Goal: Communication & Community: Participate in discussion

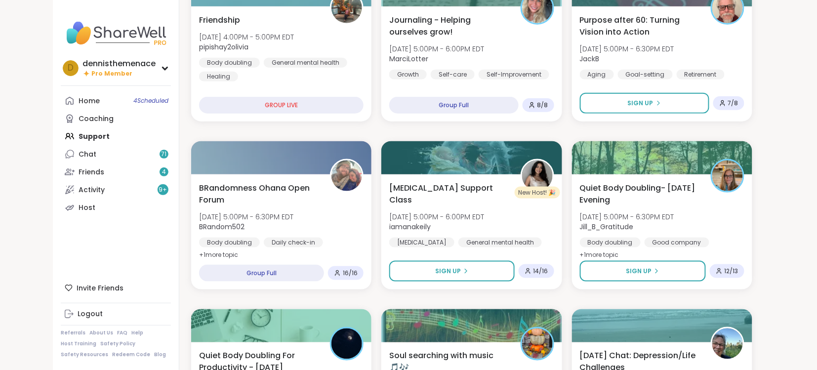
scroll to position [316, 0]
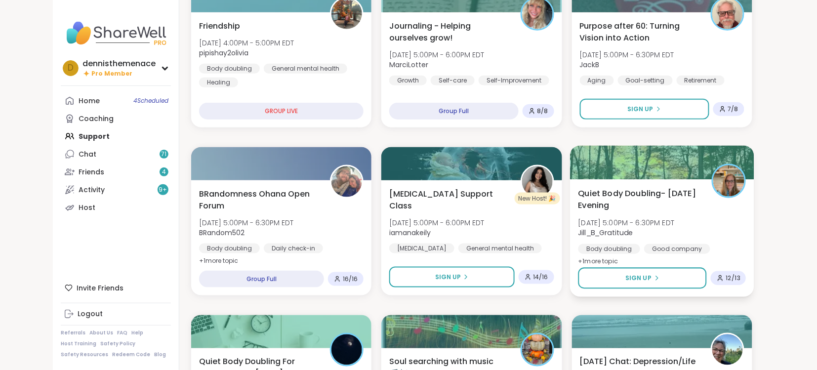
click at [645, 224] on span "[DATE] 5:00PM - 6:30PM EDT" at bounding box center [626, 223] width 96 height 10
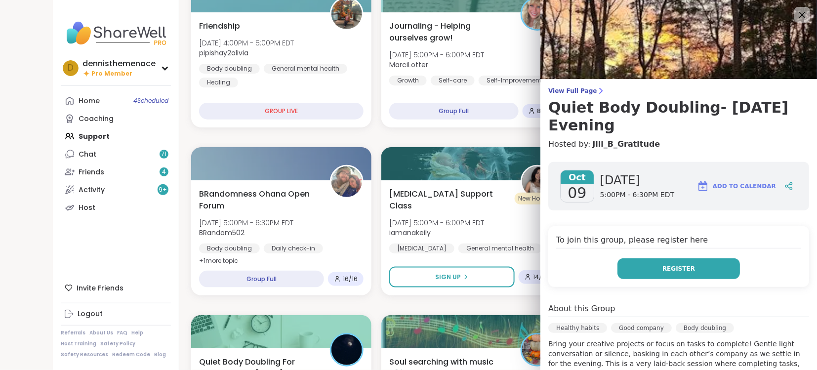
click at [683, 271] on span "Register" at bounding box center [678, 268] width 33 height 9
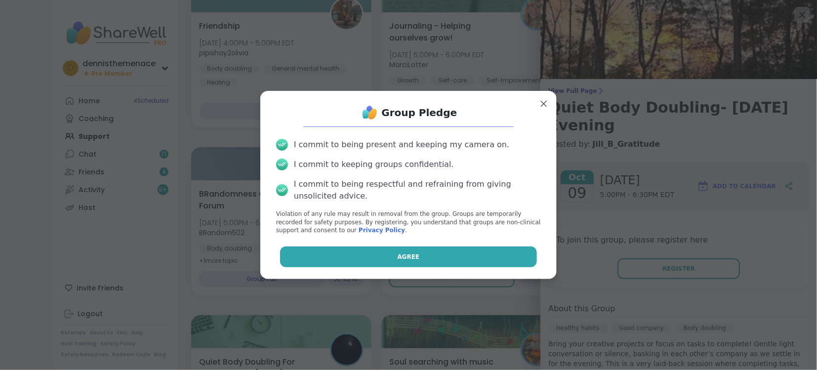
click at [410, 255] on span "Agree" at bounding box center [409, 256] width 22 height 9
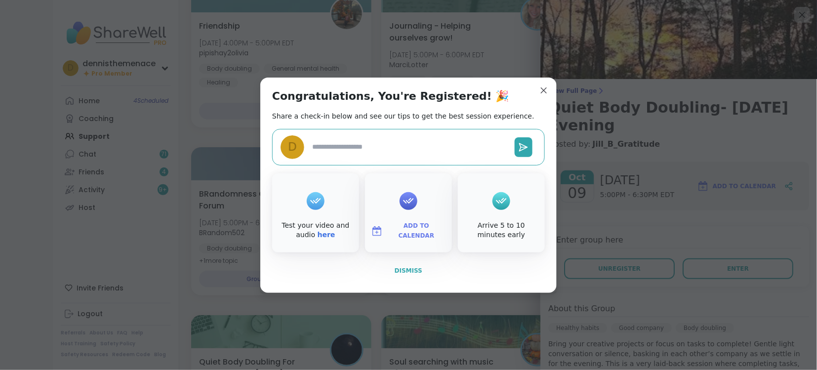
type textarea "*"
click at [408, 268] on span "Dismiss" at bounding box center [409, 270] width 28 height 7
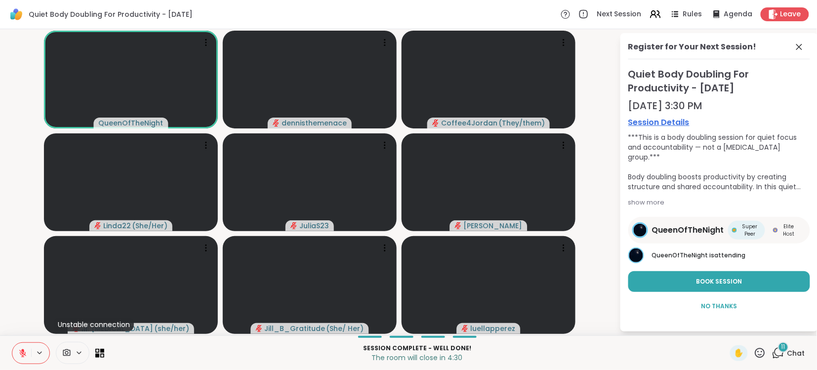
click at [28, 355] on button at bounding box center [21, 353] width 19 height 21
click at [787, 11] on span "Leave" at bounding box center [791, 14] width 22 height 10
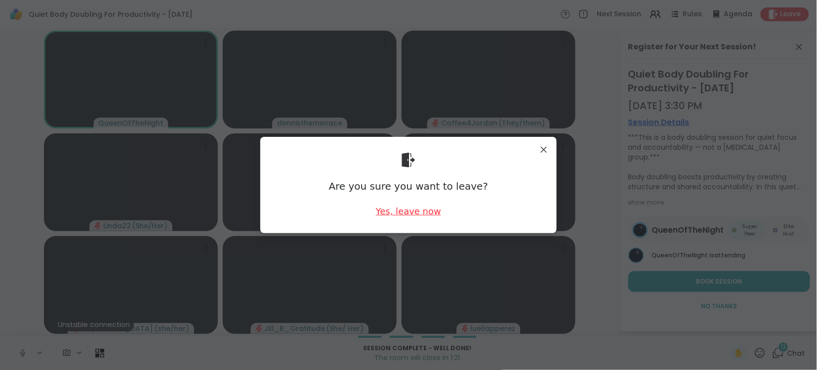
click at [406, 212] on div "Yes, leave now" at bounding box center [408, 211] width 65 height 12
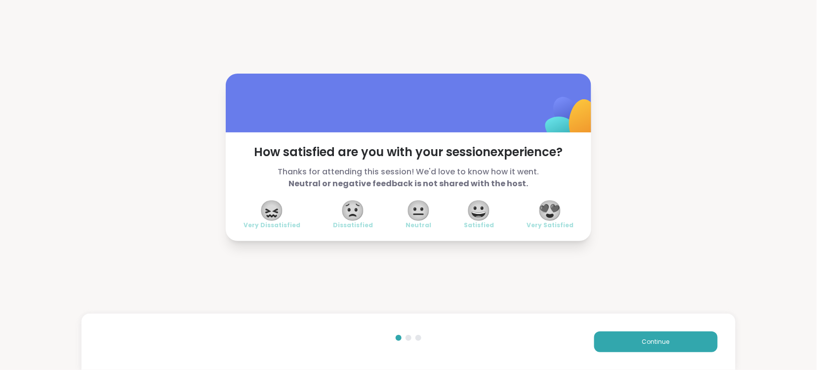
click at [555, 212] on span "😍" at bounding box center [550, 211] width 25 height 18
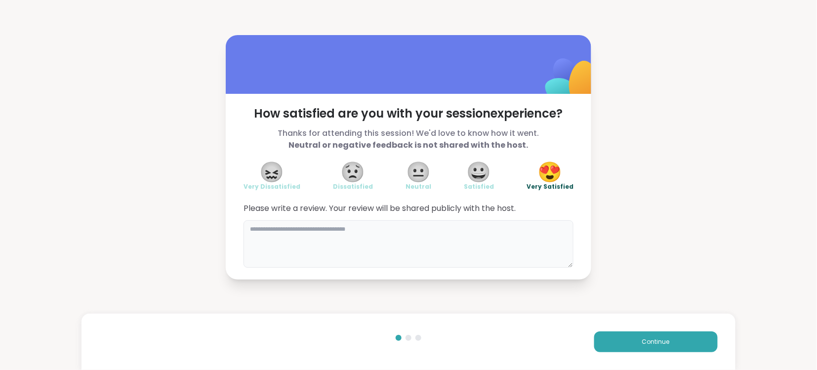
click at [437, 233] on textarea at bounding box center [408, 243] width 330 height 47
type textarea "******"
click at [486, 265] on textarea "******" at bounding box center [408, 243] width 330 height 47
click at [470, 246] on textarea "******" at bounding box center [408, 243] width 330 height 47
click at [522, 320] on div "Continue" at bounding box center [407, 342] width 653 height 56
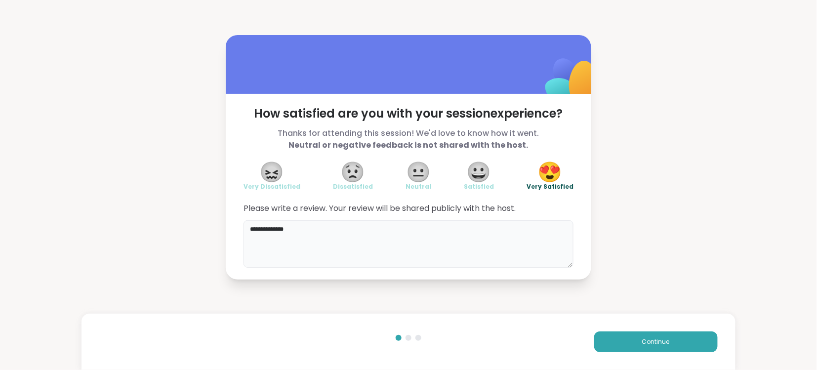
click at [318, 229] on textarea "**********" at bounding box center [408, 243] width 330 height 47
type textarea "**********"
click at [659, 343] on span "Continue" at bounding box center [656, 341] width 28 height 9
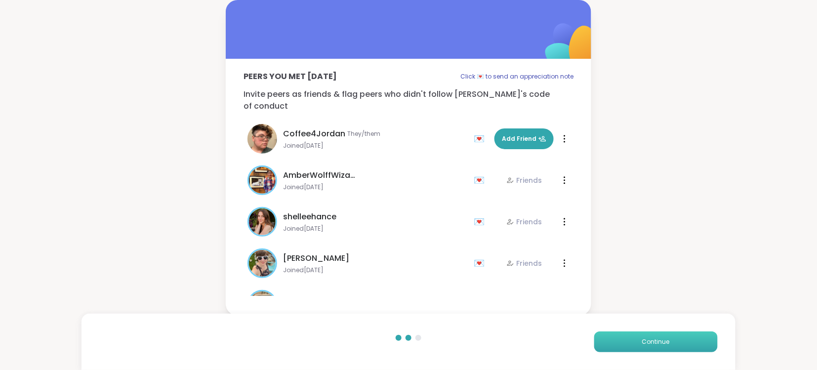
click at [660, 345] on span "Continue" at bounding box center [656, 341] width 28 height 9
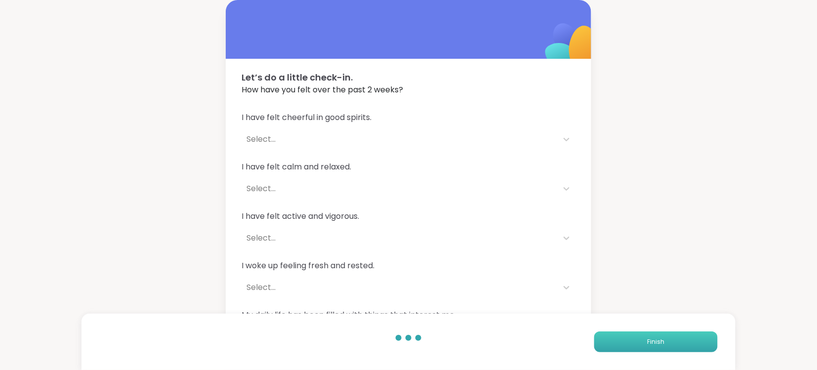
click at [660, 345] on span "Finish" at bounding box center [655, 341] width 17 height 9
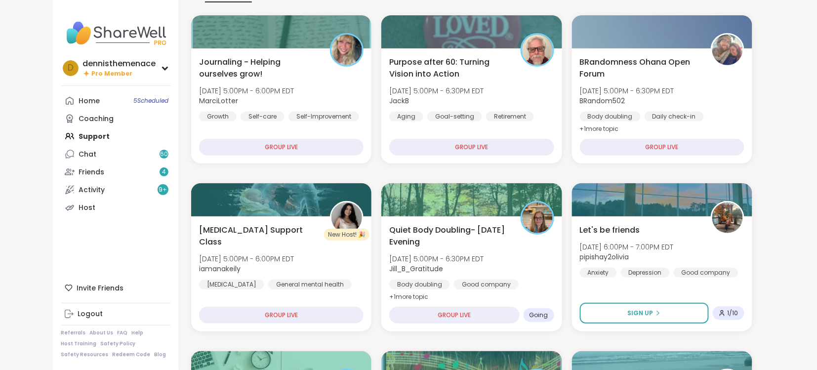
scroll to position [158, 0]
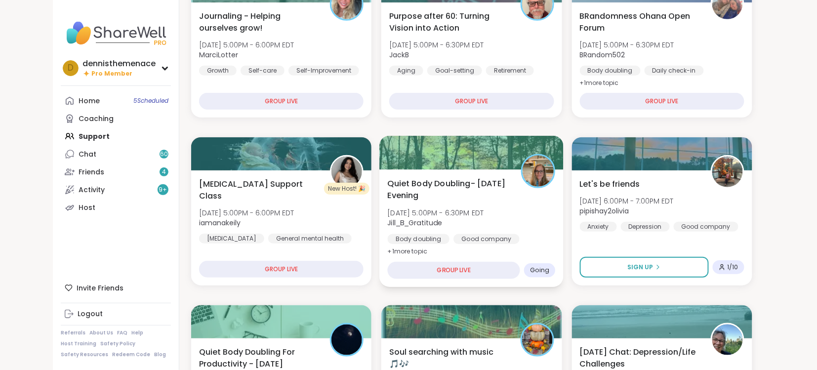
click at [487, 229] on div "Quiet Body Doubling- Thursday Evening Thu, Oct 09 | 5:00PM - 6:30PM EDT Jill_B_…" at bounding box center [472, 217] width 168 height 81
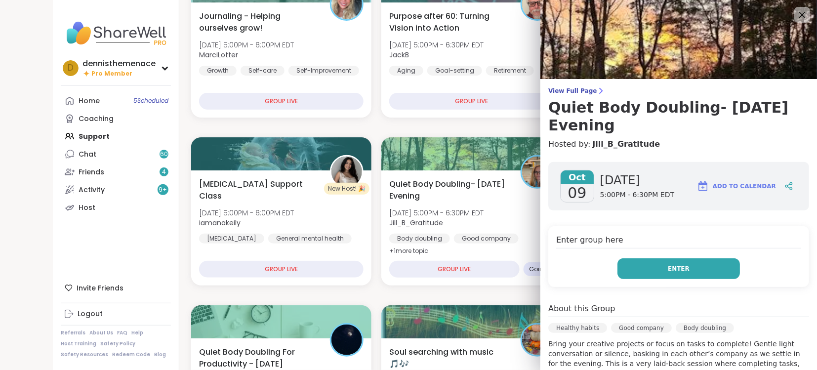
click at [678, 266] on span "Enter" at bounding box center [679, 268] width 22 height 9
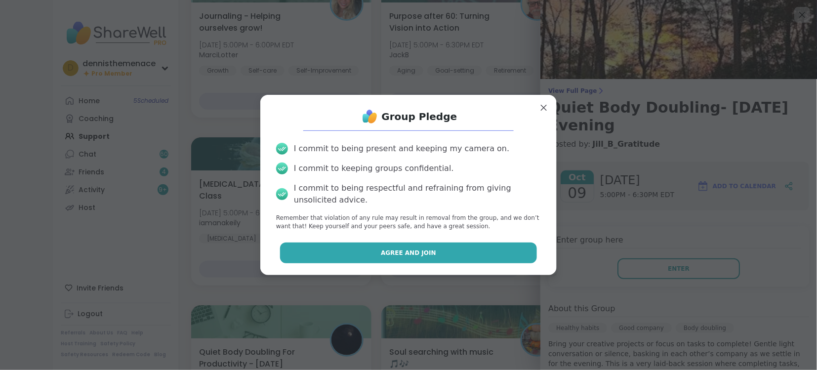
click at [427, 251] on span "Agree and Join" at bounding box center [408, 252] width 55 height 9
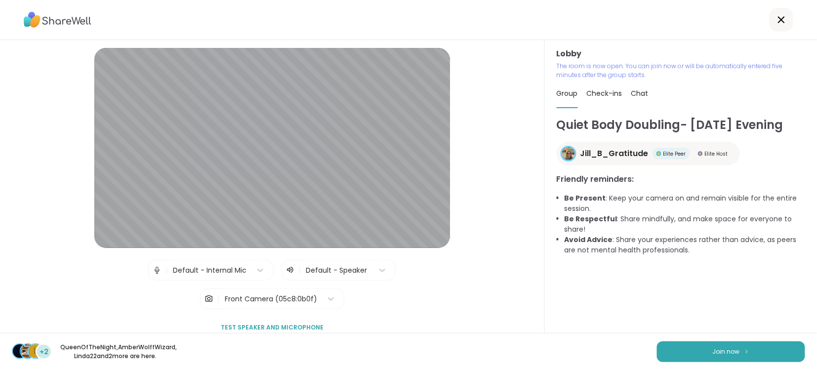
click at [716, 337] on div "L +2 QueenOfTheNight , AmberWolffWizard , Linda22 and 2 more are here. Join now" at bounding box center [408, 351] width 817 height 37
click at [713, 347] on span "Join now" at bounding box center [726, 351] width 27 height 9
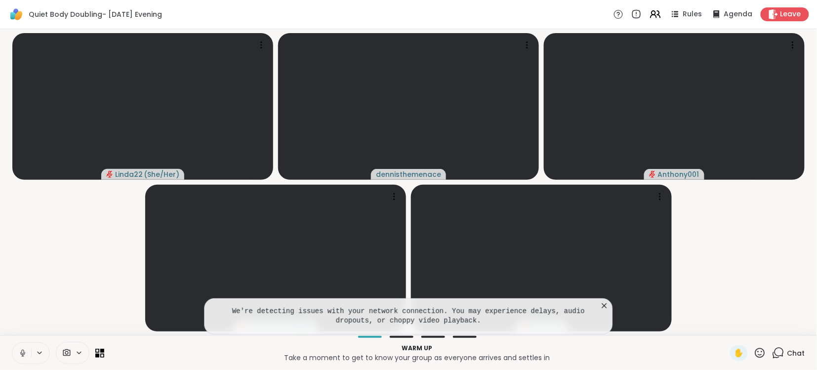
click at [605, 304] on icon at bounding box center [605, 306] width 10 height 10
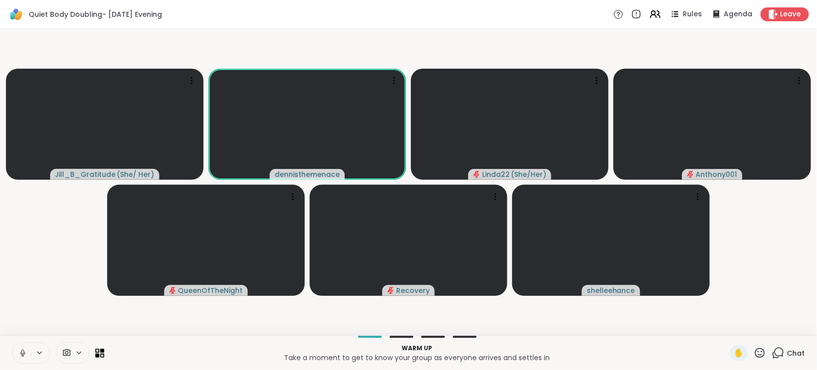
click at [798, 351] on span "Chat" at bounding box center [796, 353] width 18 height 10
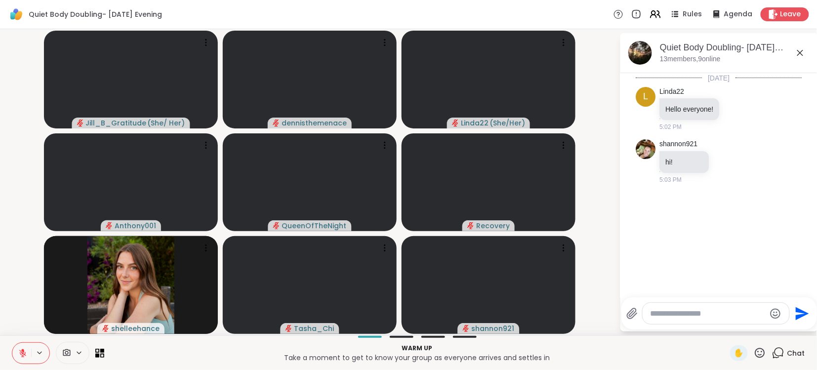
click at [723, 313] on textarea "Type your message" at bounding box center [707, 314] width 115 height 10
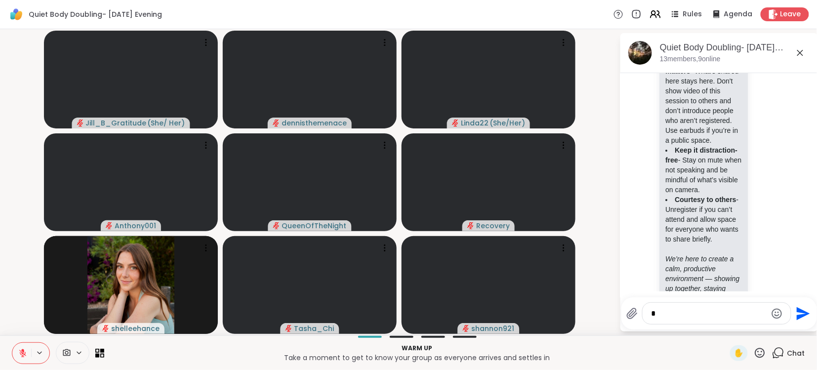
scroll to position [373, 0]
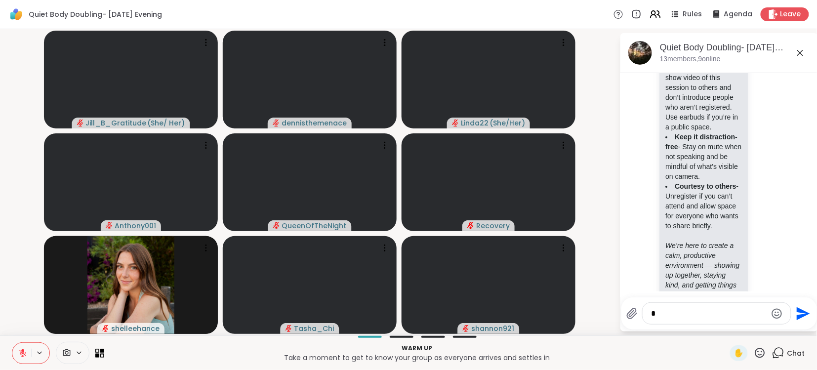
click at [523, 344] on p "Warm up" at bounding box center [417, 348] width 614 height 9
click at [671, 313] on textarea "*" at bounding box center [708, 314] width 115 height 10
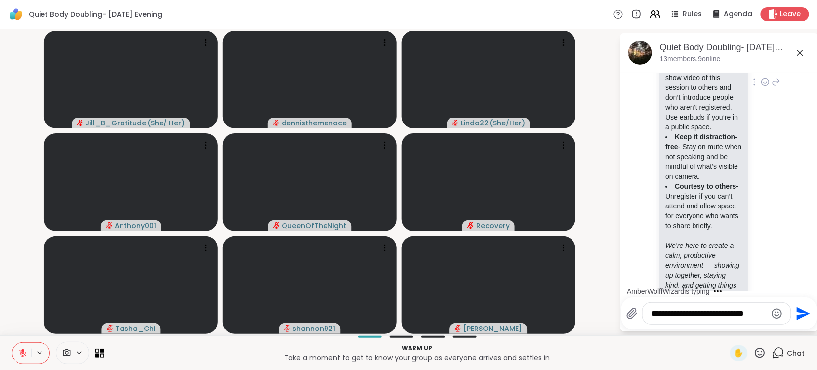
click at [719, 262] on em "We’re here to create a calm, productive environment — showing up together, stay…" at bounding box center [703, 270] width 74 height 57
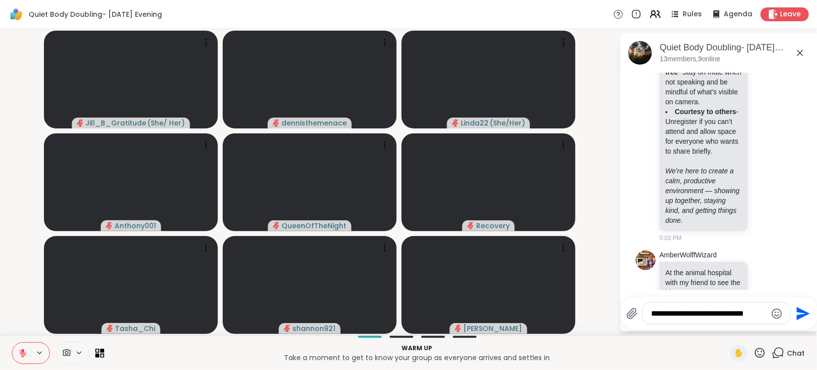
scroll to position [460, 0]
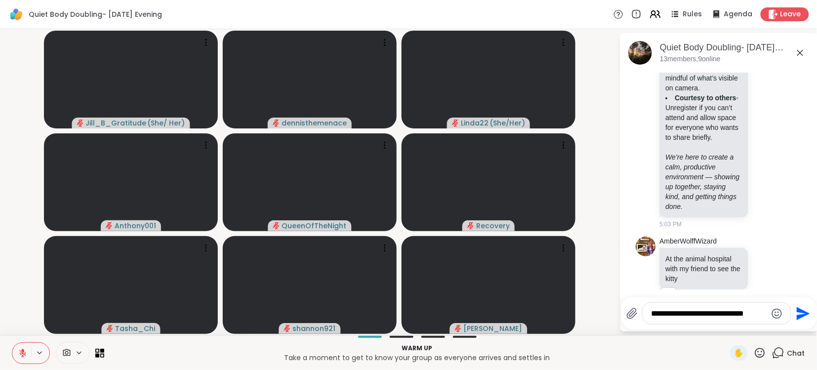
click at [532, 348] on p "Warm up" at bounding box center [417, 348] width 614 height 9
click at [743, 314] on textarea "**********" at bounding box center [708, 314] width 115 height 10
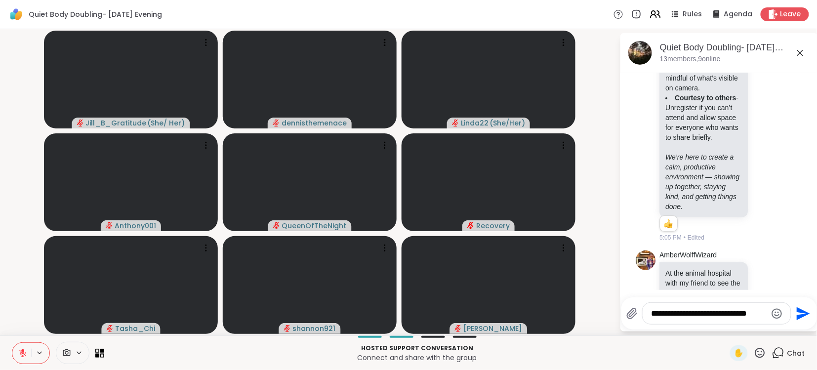
scroll to position [474, 0]
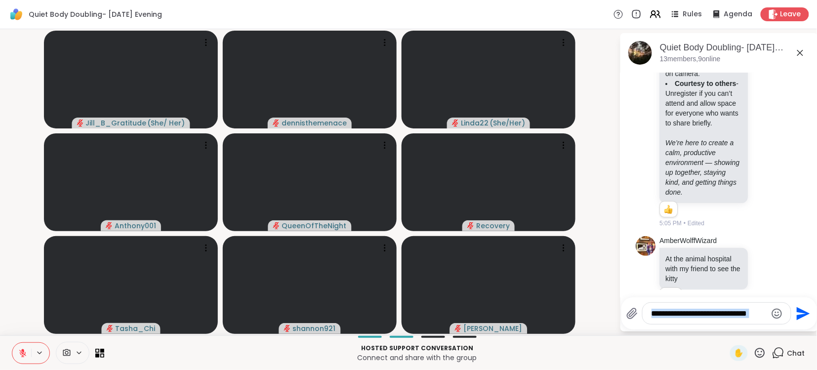
click at [767, 316] on div "**********" at bounding box center [717, 313] width 148 height 21
click at [765, 313] on textarea "**********" at bounding box center [708, 314] width 115 height 10
click at [765, 313] on textarea "**********" at bounding box center [708, 310] width 115 height 20
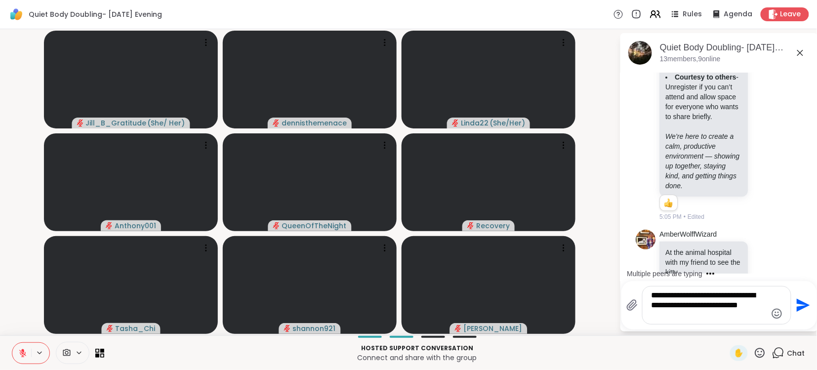
scroll to position [544, 0]
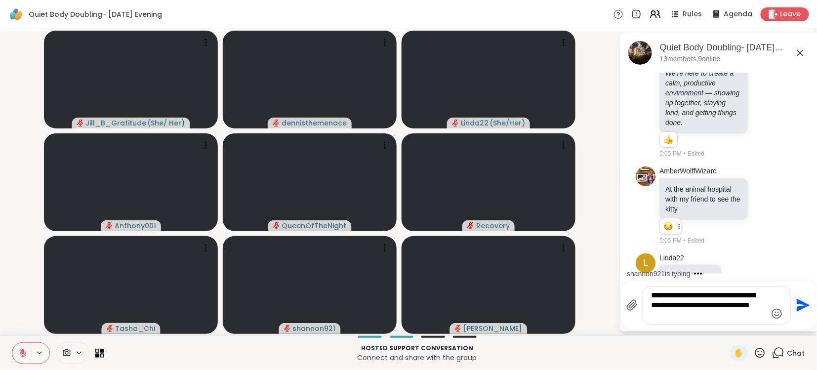
type textarea "**********"
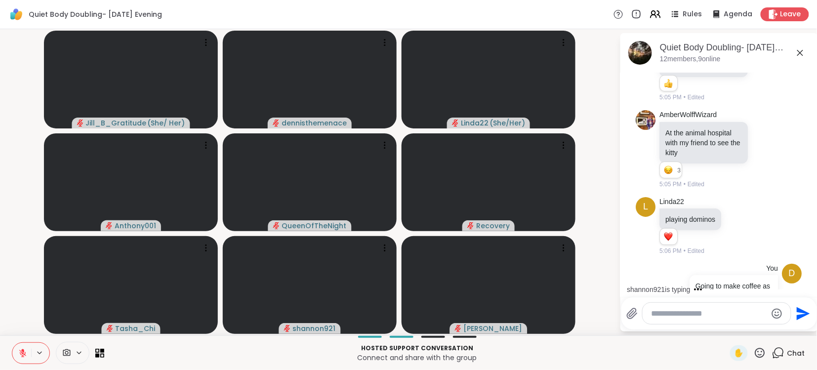
scroll to position [628, 0]
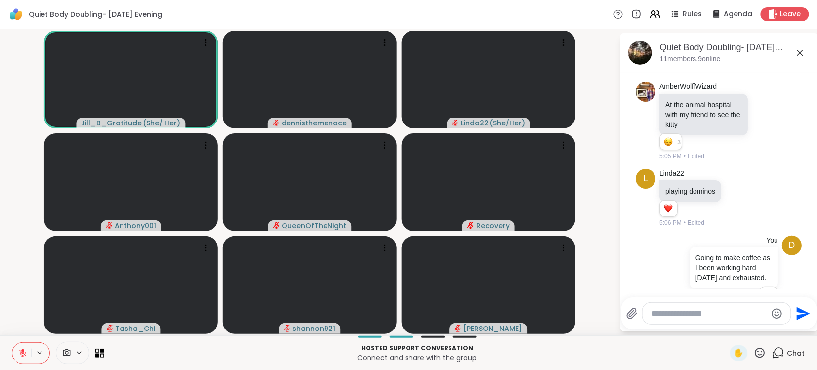
click at [333, 26] on div "Quiet Body Doubling- Thursday Evening Rules Agenda Leave" at bounding box center [408, 14] width 817 height 29
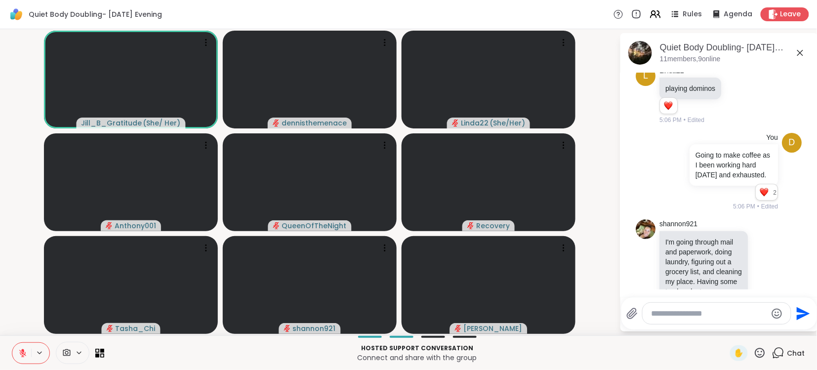
scroll to position [744, 0]
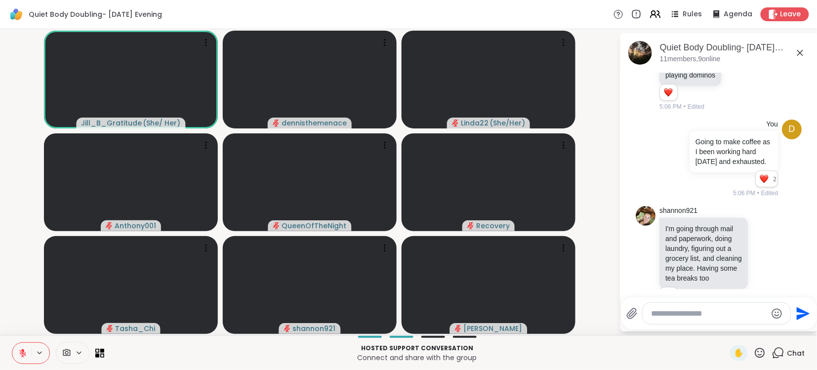
click at [359, 15] on div "Quiet Body Doubling- Thursday Evening Rules Agenda Leave" at bounding box center [408, 14] width 817 height 29
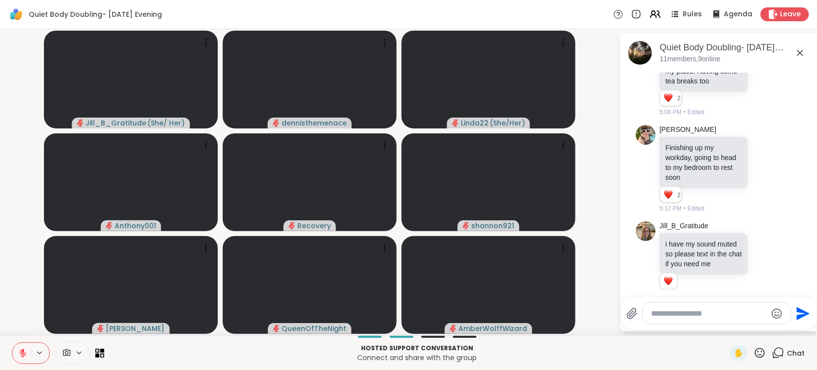
scroll to position [918, 0]
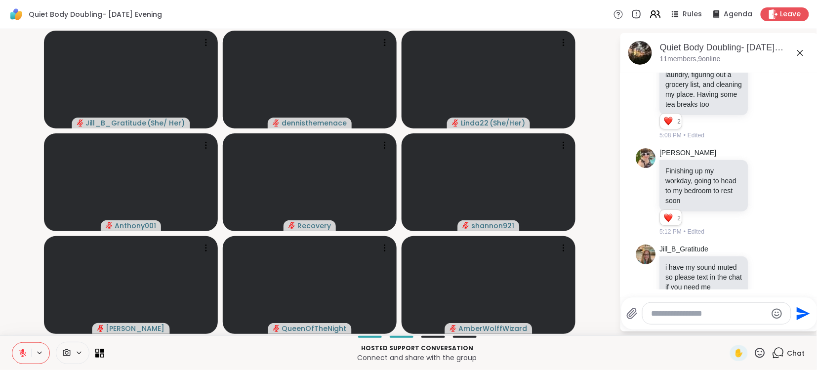
click at [689, 314] on textarea "Type your message" at bounding box center [708, 314] width 115 height 10
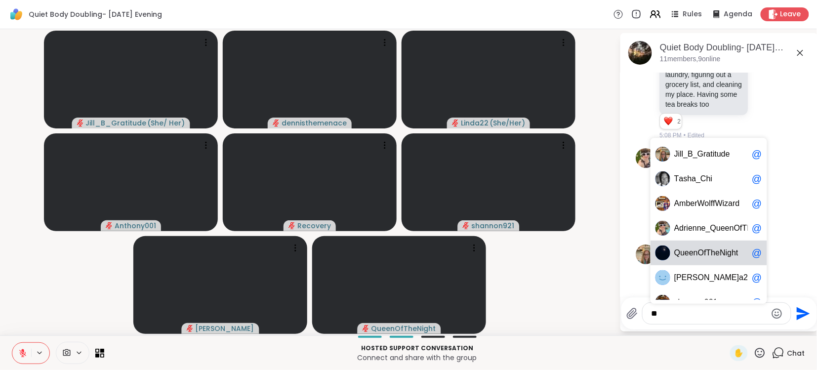
click at [693, 249] on span "QueenOfTheNight" at bounding box center [706, 253] width 64 height 10
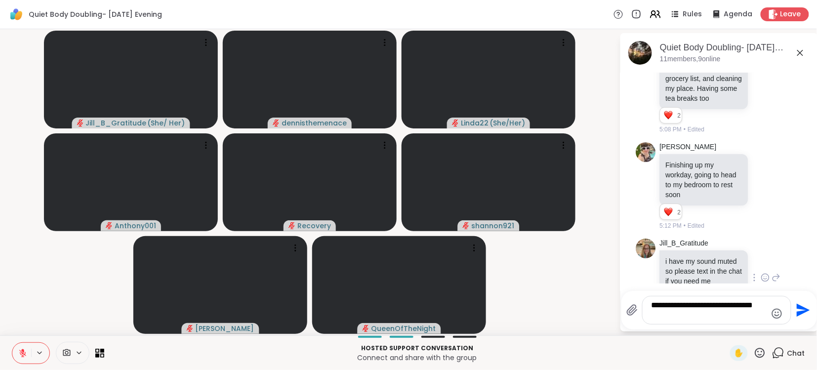
scroll to position [0, 0]
click at [742, 292] on div "1 1" at bounding box center [705, 300] width 90 height 17
click at [708, 312] on textarea "**********" at bounding box center [708, 310] width 115 height 20
type textarea "**********"
click at [735, 336] on div "Hosted support conversation Connect and share with the group ✋ Chat" at bounding box center [408, 352] width 817 height 35
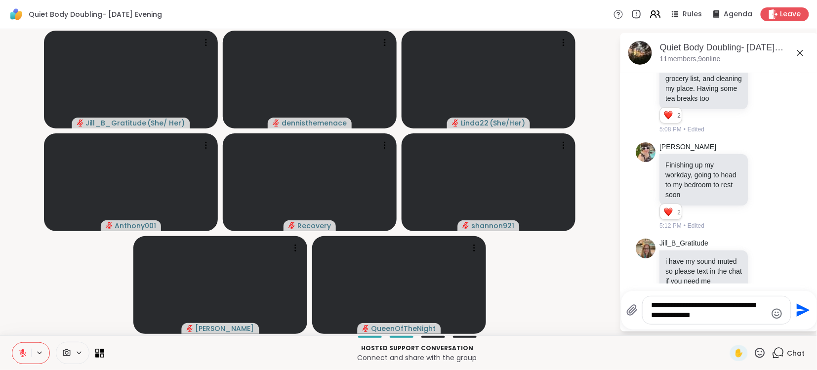
click at [805, 310] on icon "Send" at bounding box center [803, 310] width 13 height 13
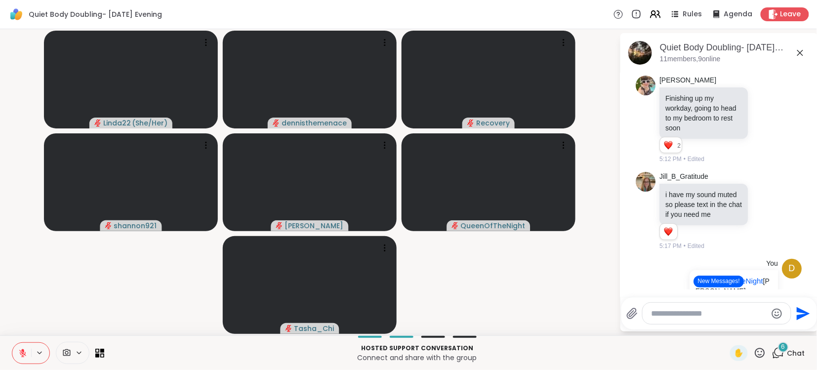
scroll to position [1091, 0]
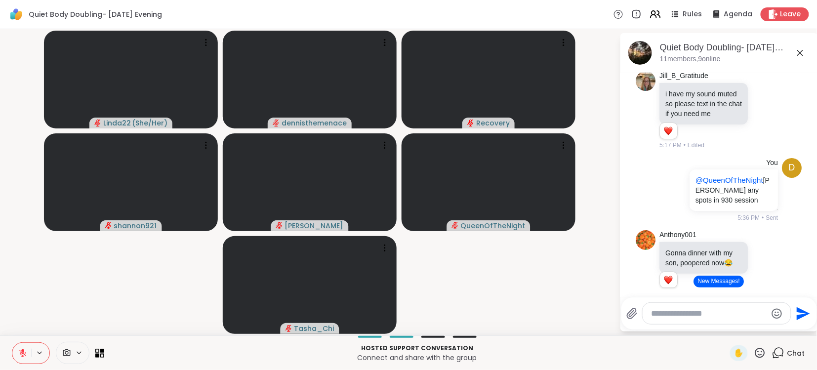
click at [762, 303] on div "Tasha_Chi Video games won 1 1 5:40 PM • Edited" at bounding box center [719, 336] width 166 height 67
click at [724, 279] on button "New Messages!" at bounding box center [719, 282] width 50 height 12
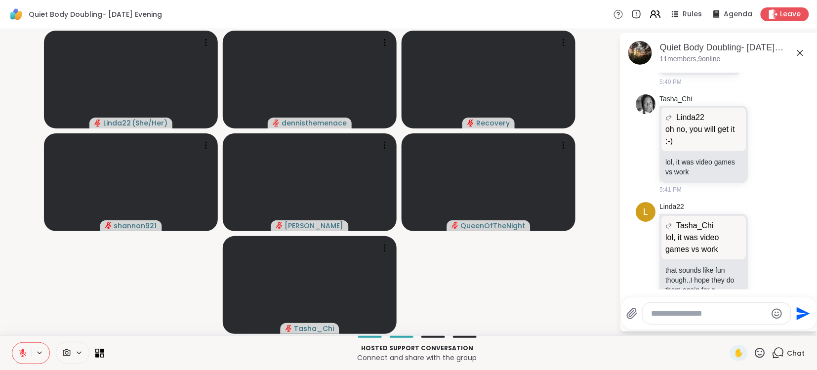
click at [21, 351] on icon at bounding box center [22, 353] width 9 height 9
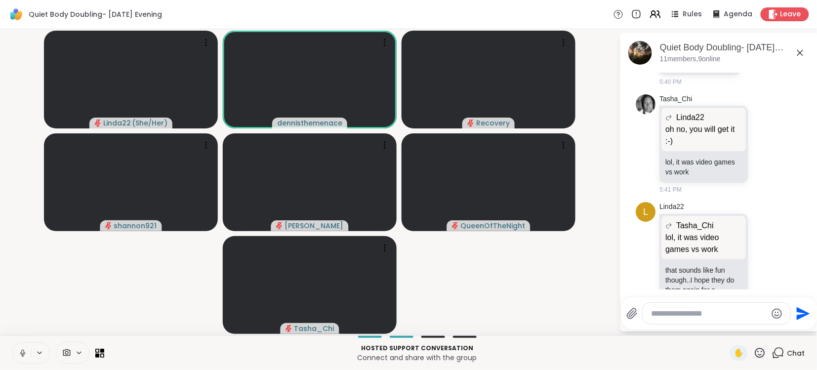
click at [71, 289] on video-player-container "Linda22 ( She/Her ) dennisthemenace Recovery shannon921 Adrienne_QueenOfTheDawn…" at bounding box center [310, 182] width 608 height 298
click at [19, 352] on icon at bounding box center [21, 353] width 9 height 9
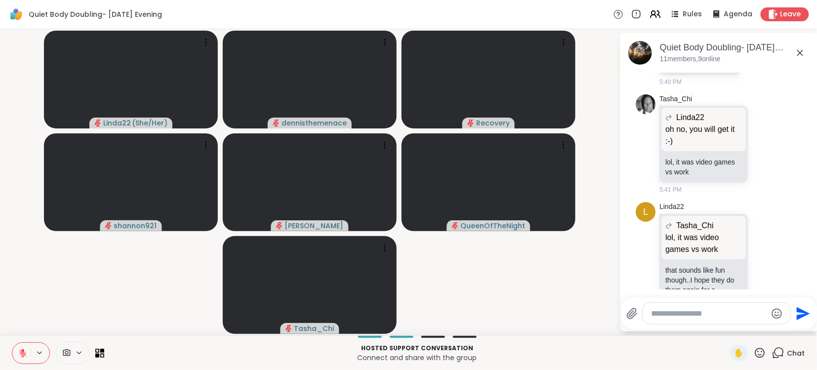
click at [19, 353] on icon at bounding box center [22, 353] width 9 height 9
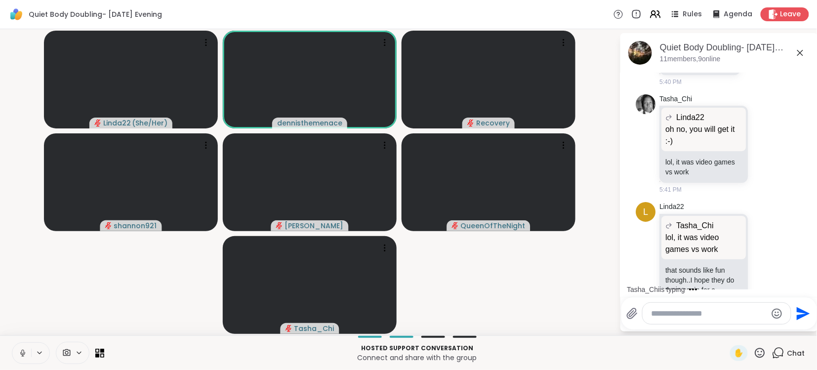
click at [712, 315] on textarea "Type your message" at bounding box center [708, 314] width 115 height 10
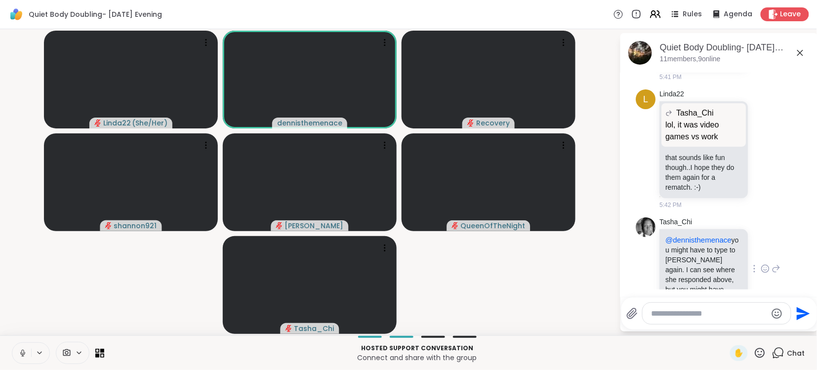
click at [774, 243] on div "Tasha_Chi @dennisthemenace you might have to type to Andrea again. I can see wh…" at bounding box center [720, 269] width 121 height 104
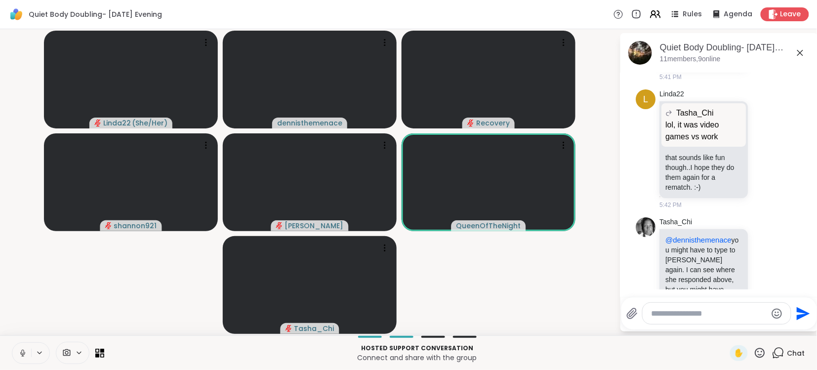
click at [689, 313] on textarea "Type your message" at bounding box center [708, 314] width 115 height 10
click at [693, 303] on div at bounding box center [717, 313] width 148 height 21
click at [678, 318] on textarea "Type your message" at bounding box center [708, 314] width 115 height 10
click at [678, 317] on textarea "Type your message" at bounding box center [708, 314] width 115 height 10
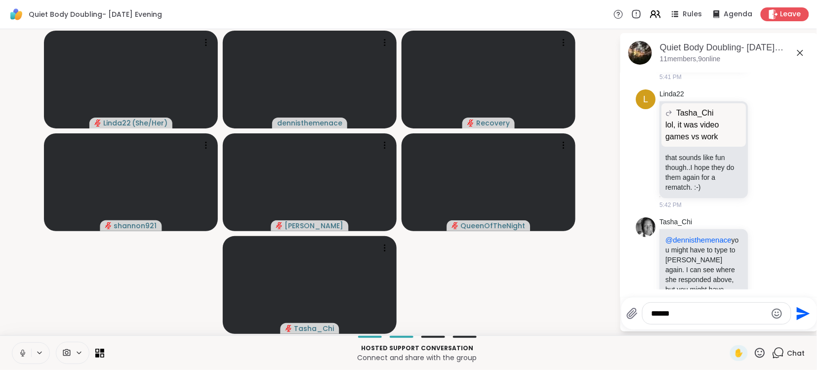
click at [20, 350] on icon at bounding box center [22, 353] width 9 height 9
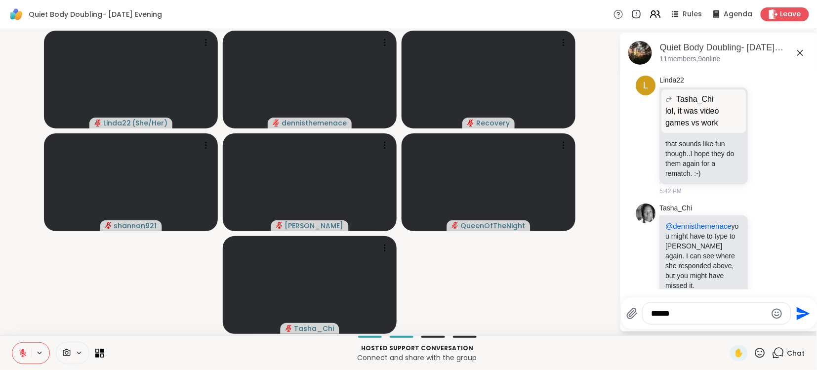
click at [689, 315] on textarea "******" at bounding box center [708, 314] width 115 height 10
click at [681, 314] on textarea "**********" at bounding box center [708, 314] width 115 height 10
click at [746, 315] on textarea "**********" at bounding box center [708, 314] width 115 height 10
type textarea "**********"
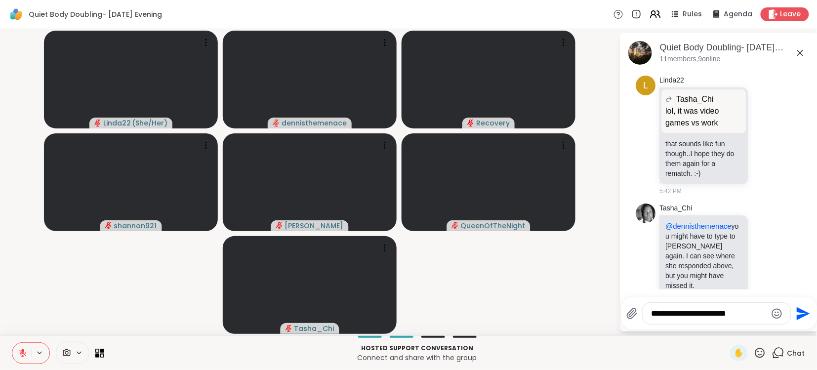
click at [801, 310] on icon "Send" at bounding box center [803, 313] width 13 height 13
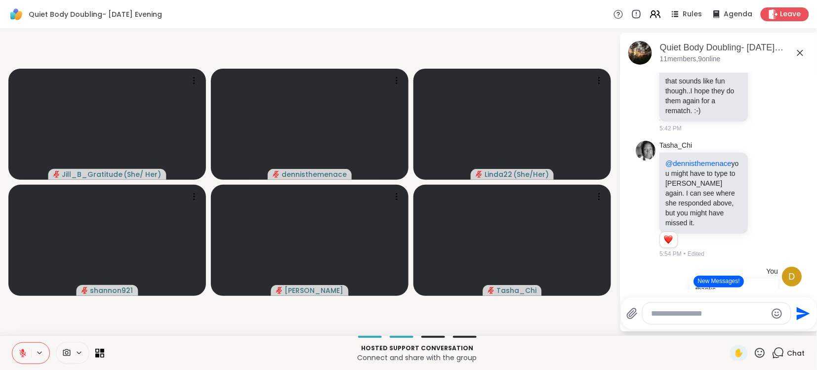
scroll to position [1842, 0]
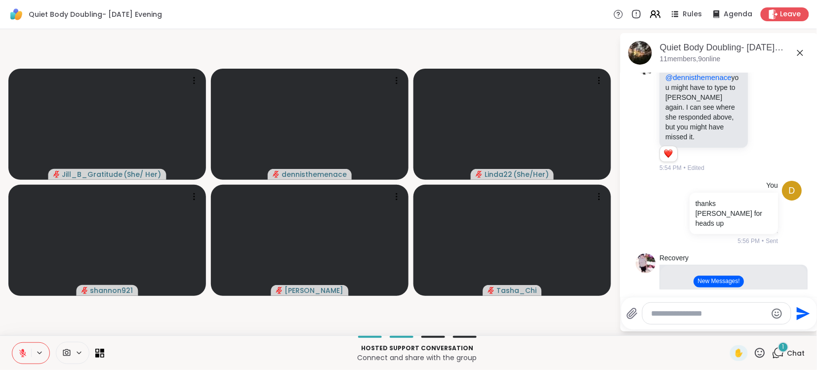
click at [720, 284] on button "New Messages!" at bounding box center [719, 282] width 50 height 12
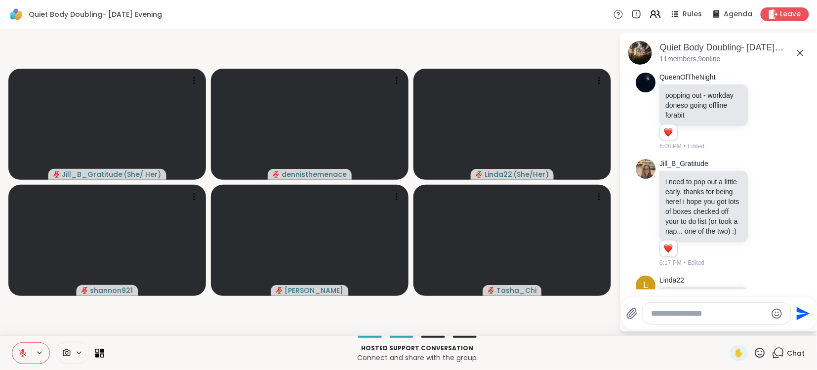
scroll to position [0, 0]
click at [769, 299] on icon at bounding box center [765, 304] width 9 height 10
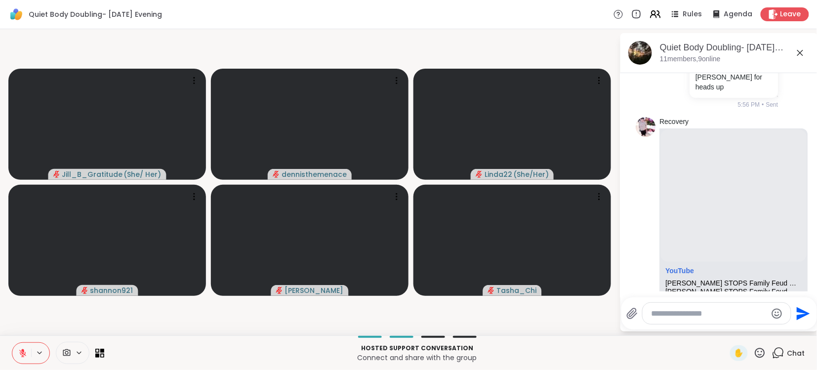
scroll to position [2006, 0]
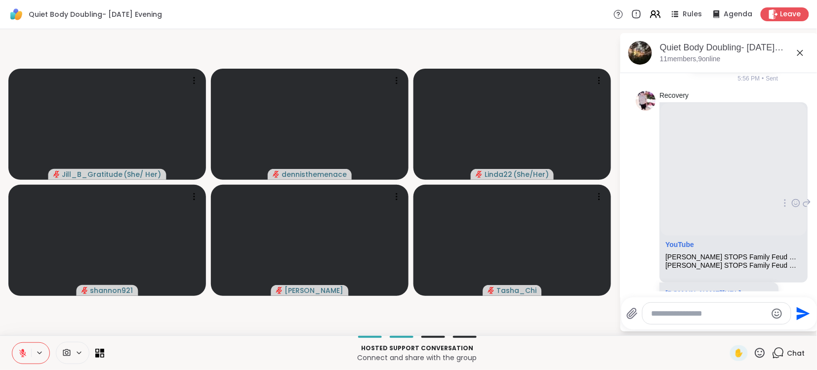
click at [716, 289] on link "youtu.be/w0jswiRI7D8?si=W9GS9ZgJA9JfRU_6" at bounding box center [704, 293] width 76 height 8
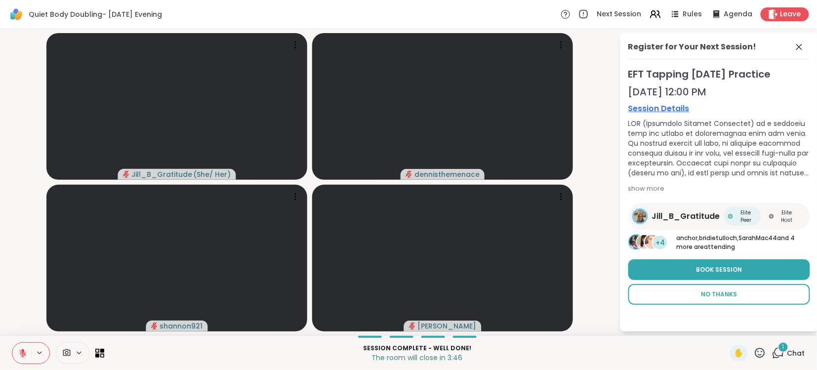
click at [717, 291] on span "No Thanks" at bounding box center [719, 294] width 36 height 9
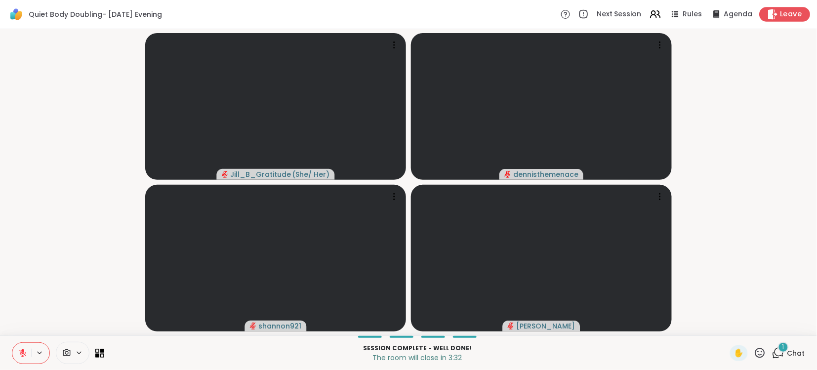
click at [786, 12] on span "Leave" at bounding box center [791, 14] width 22 height 10
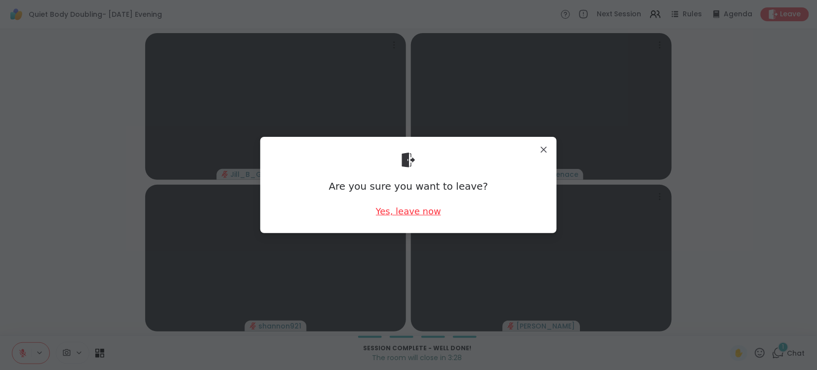
click at [412, 213] on div "Yes, leave now" at bounding box center [408, 211] width 65 height 12
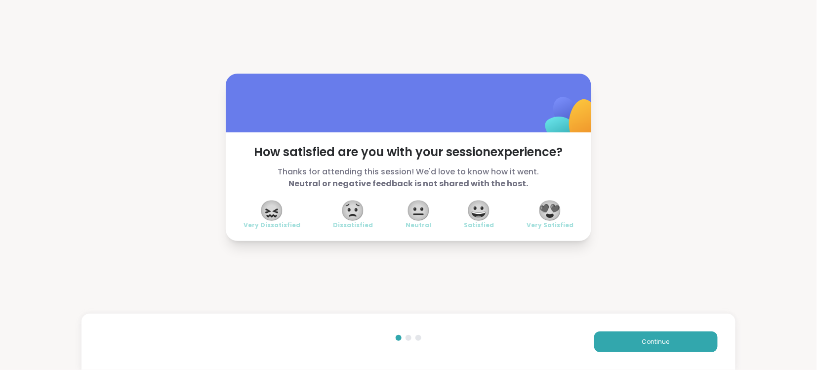
click at [553, 208] on span "😍" at bounding box center [550, 211] width 25 height 18
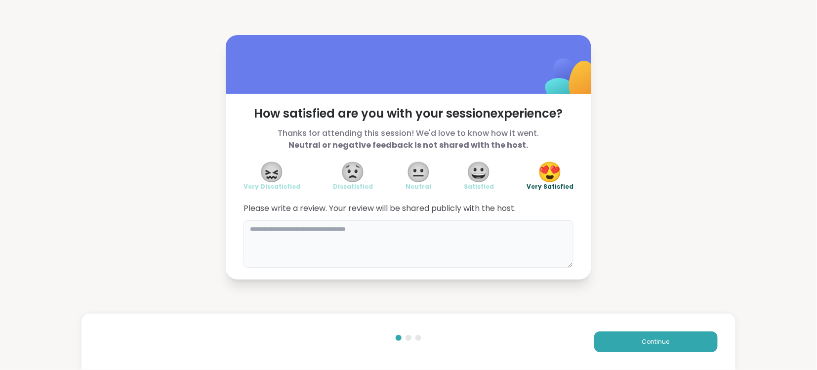
click at [474, 231] on textarea at bounding box center [408, 243] width 330 height 47
click at [632, 309] on div "How satisfied are you with your session experience? Thanks for attending this s…" at bounding box center [408, 157] width 817 height 315
click at [293, 235] on textarea "****" at bounding box center [408, 243] width 330 height 47
click at [313, 263] on textarea "******" at bounding box center [408, 243] width 330 height 47
click at [587, 298] on div "**********" at bounding box center [408, 157] width 817 height 315
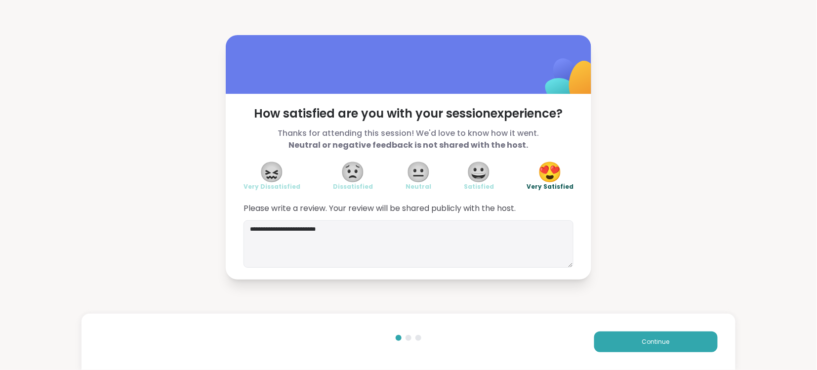
click at [587, 298] on div "**********" at bounding box center [408, 157] width 817 height 315
click at [365, 232] on textarea "**********" at bounding box center [408, 243] width 330 height 47
type textarea "**********"
click at [654, 340] on span "Continue" at bounding box center [656, 341] width 28 height 9
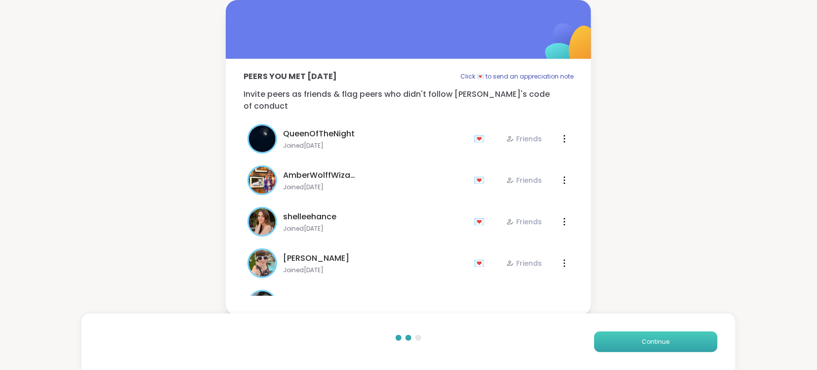
click at [655, 340] on span "Continue" at bounding box center [656, 341] width 28 height 9
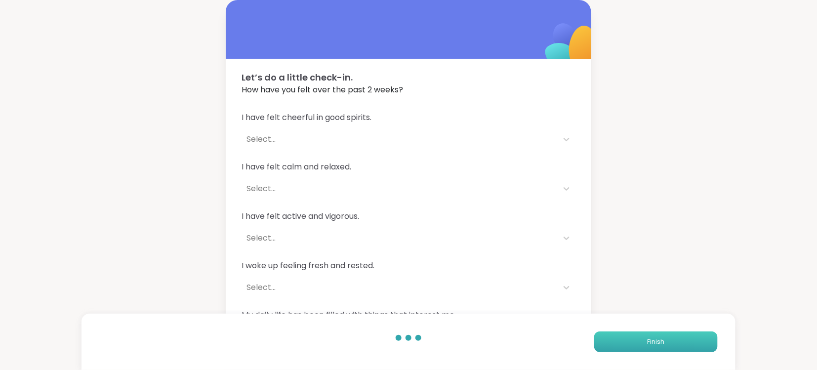
click at [655, 340] on span "Finish" at bounding box center [655, 341] width 17 height 9
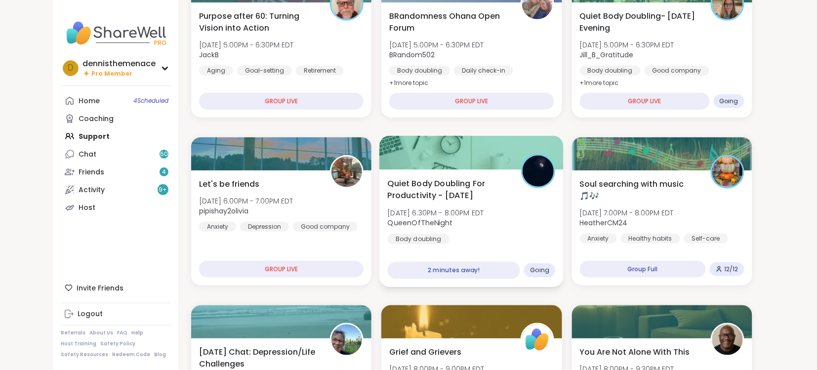
scroll to position [184, 0]
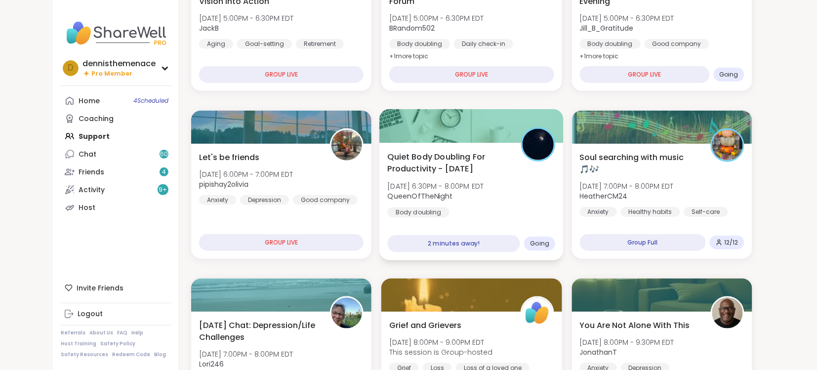
click at [470, 181] on span "[DATE] 6:30PM - 8:00PM EDT" at bounding box center [436, 186] width 96 height 10
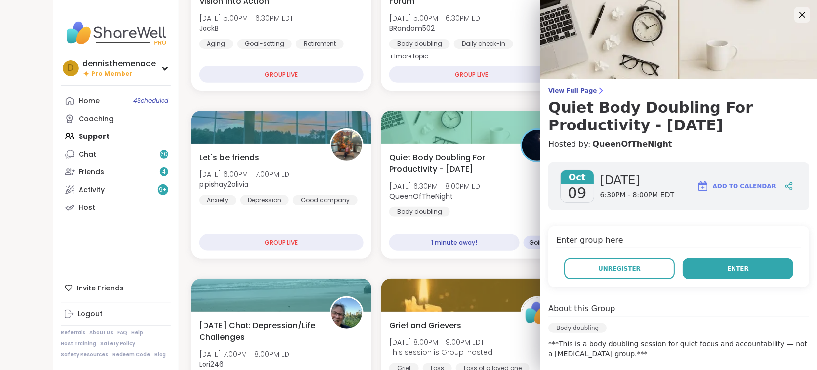
click at [738, 263] on button "Enter" at bounding box center [738, 268] width 111 height 21
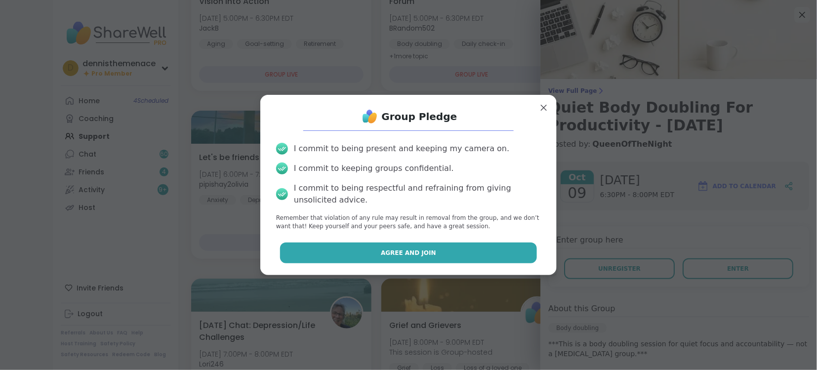
click at [417, 251] on span "Agree and Join" at bounding box center [408, 252] width 55 height 9
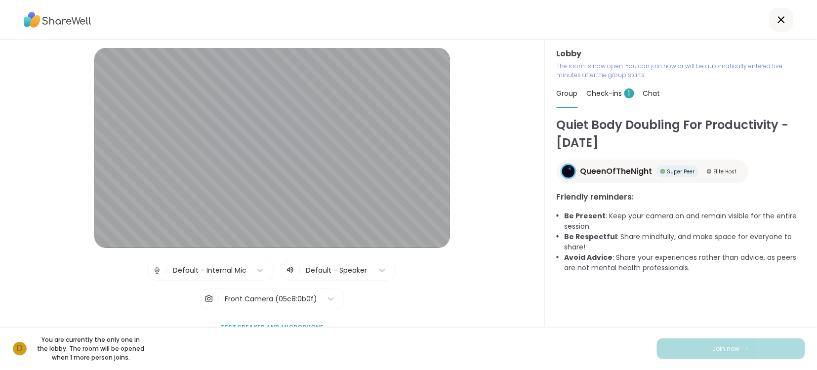
click at [521, 250] on div "Lobby | Default - Internal Mic | Default - Speaker | Front Camera (05c8:0b0f) T…" at bounding box center [272, 183] width 545 height 287
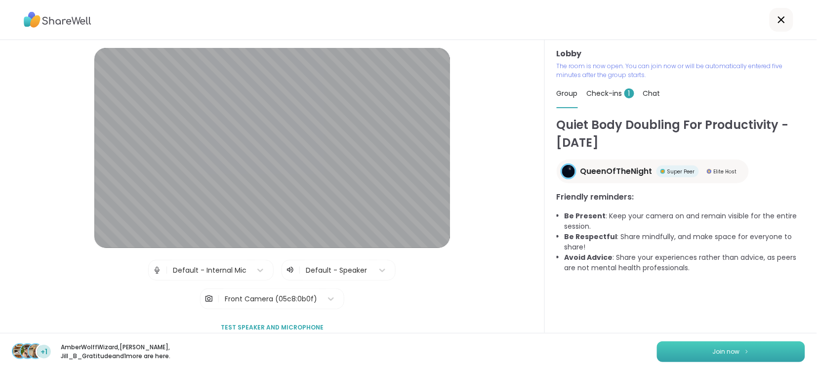
click at [723, 347] on span "Join now" at bounding box center [726, 351] width 27 height 9
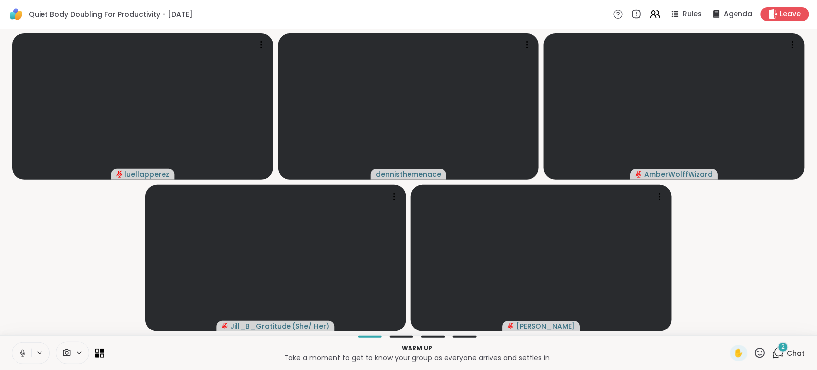
click at [794, 352] on span "Chat" at bounding box center [796, 353] width 18 height 10
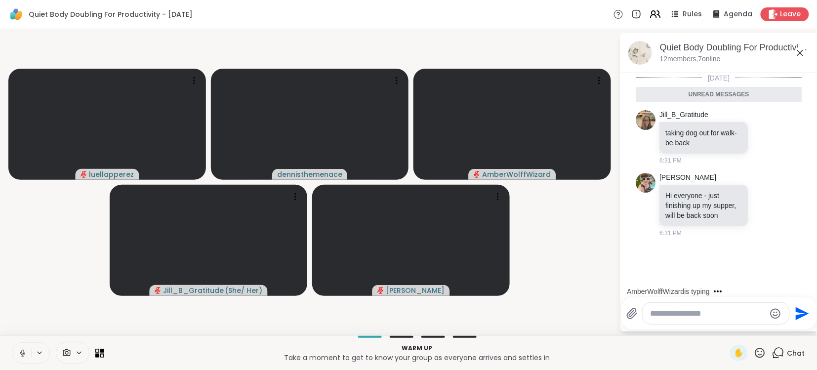
click at [734, 317] on textarea "Type your message" at bounding box center [707, 314] width 115 height 10
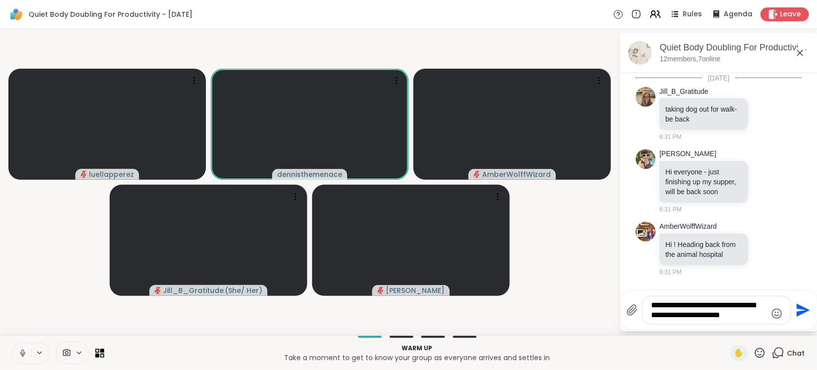
type textarea "**********"
click at [800, 311] on icon "Send" at bounding box center [803, 310] width 13 height 13
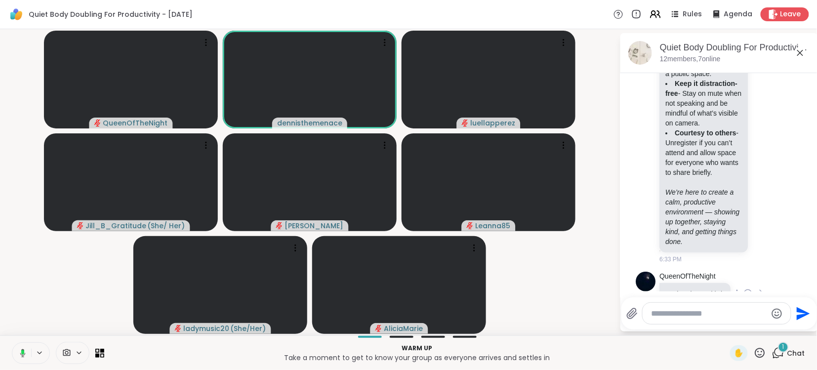
scroll to position [1100, 0]
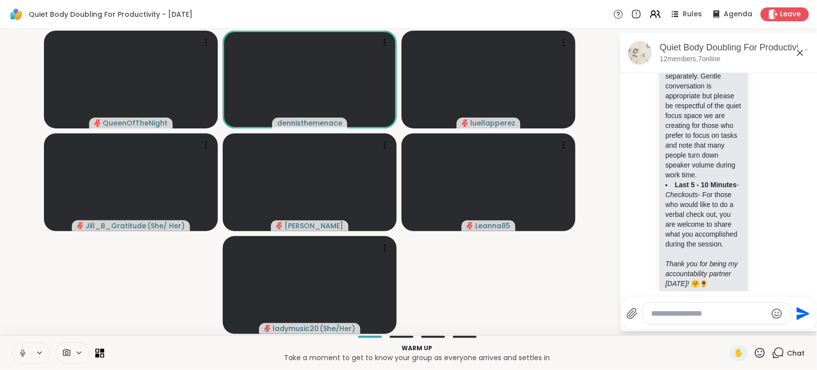
click at [689, 309] on textarea "Type your message" at bounding box center [708, 314] width 115 height 10
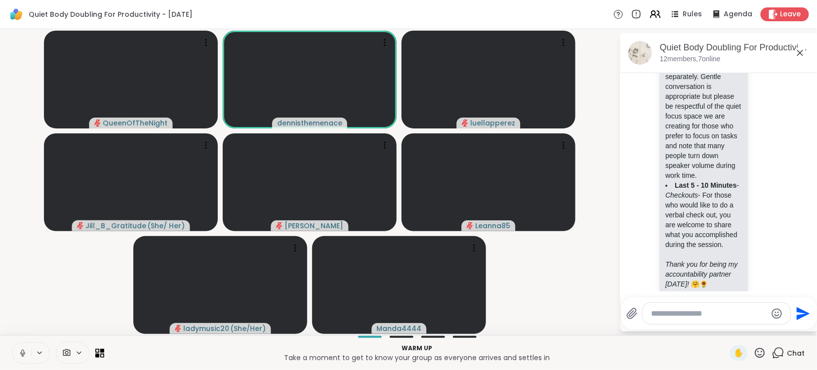
click at [21, 354] on icon at bounding box center [22, 353] width 5 height 3
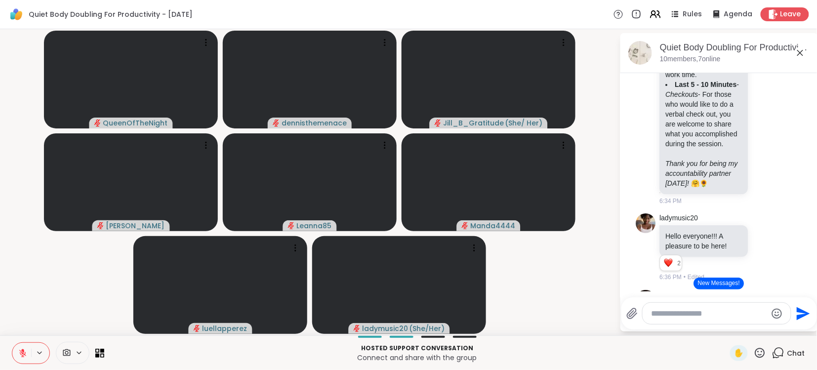
scroll to position [1317, 0]
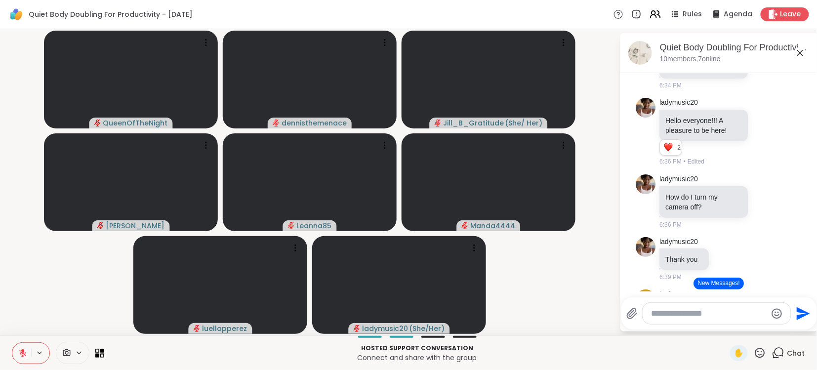
click at [716, 280] on button "New Messages!" at bounding box center [719, 284] width 50 height 12
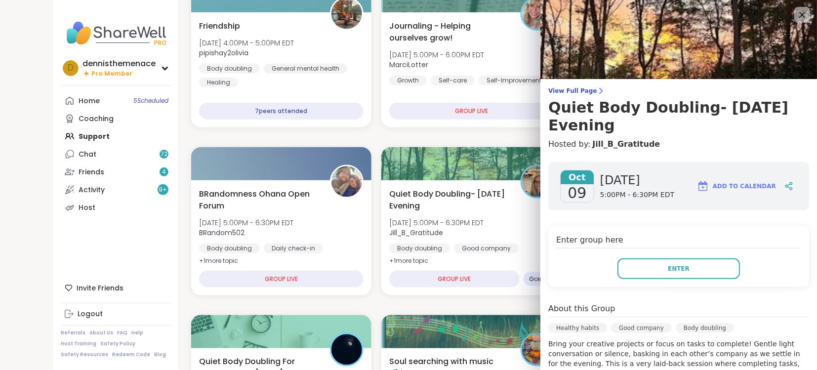
scroll to position [316, 0]
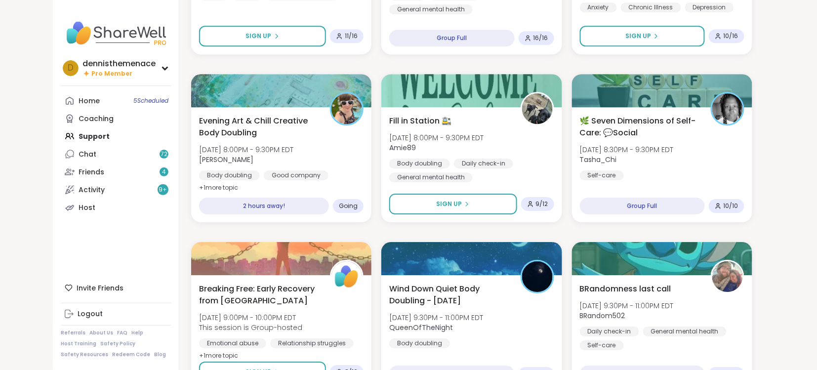
scroll to position [895, 0]
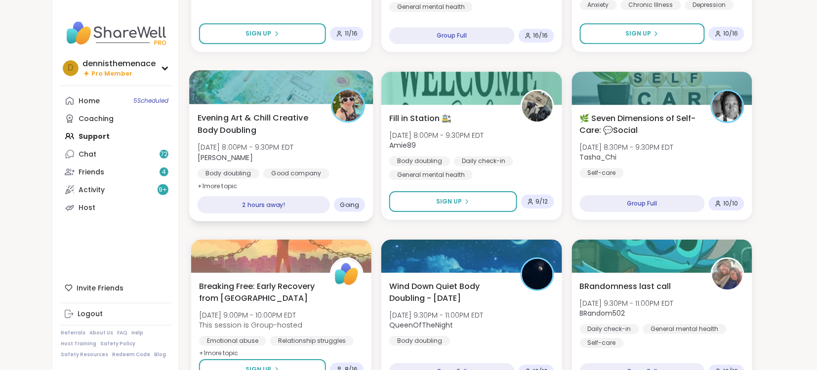
click at [264, 147] on span "[DATE] 8:00PM - 9:30PM EDT" at bounding box center [246, 147] width 96 height 10
click at [379, 236] on div "Quiet Body Doubling For Productivity - Thursday Thu, Oct 09 | 3:30PM - 5:00PM E…" at bounding box center [471, 229] width 561 height 1995
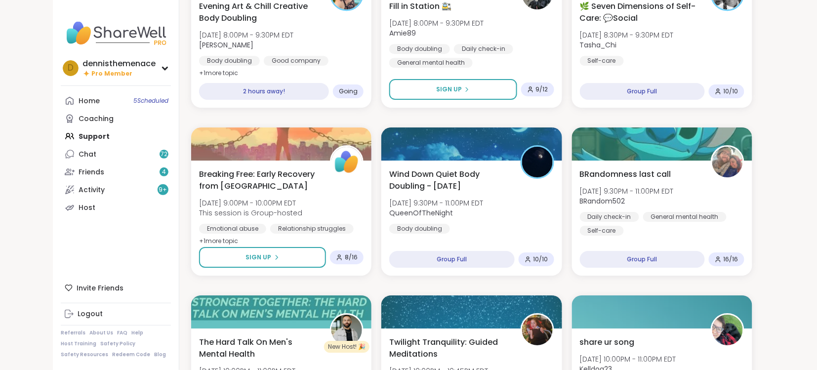
scroll to position [1105, 0]
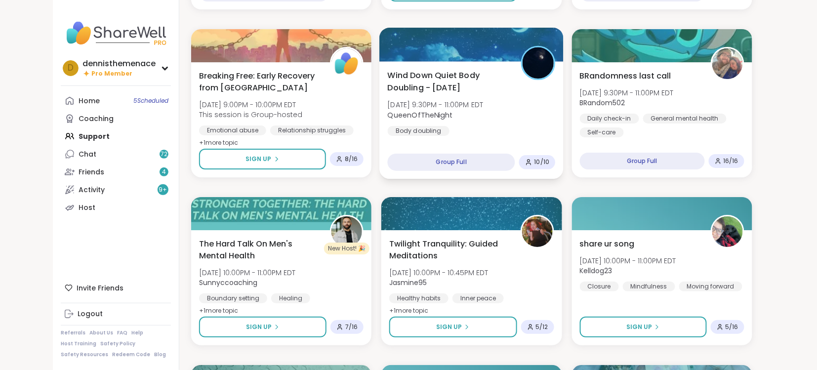
click at [452, 123] on div "Wind Down Quiet Body Doubling - [DATE] [DATE] 9:30PM - 11:00PM EDT QueenOfTheNi…" at bounding box center [472, 102] width 168 height 67
click at [454, 182] on div "Quiet Body Doubling For Productivity - Thursday Thu, Oct 09 | 3:30PM - 5:00PM E…" at bounding box center [471, 19] width 561 height 1995
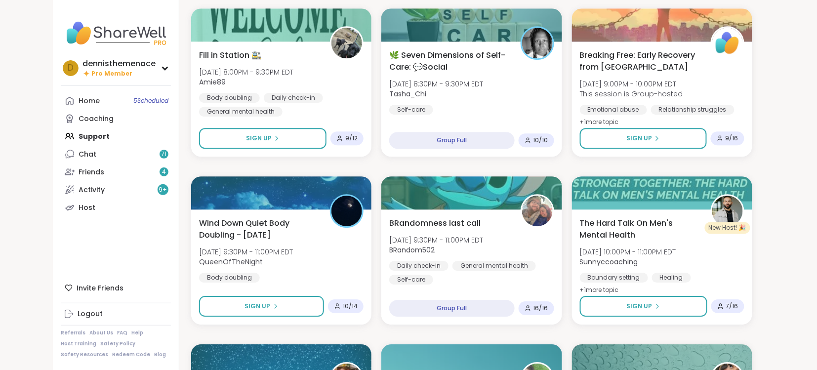
scroll to position [789, 0]
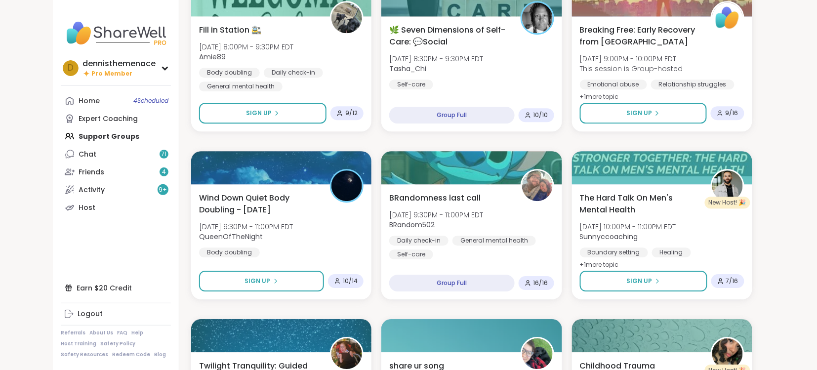
scroll to position [823, 0]
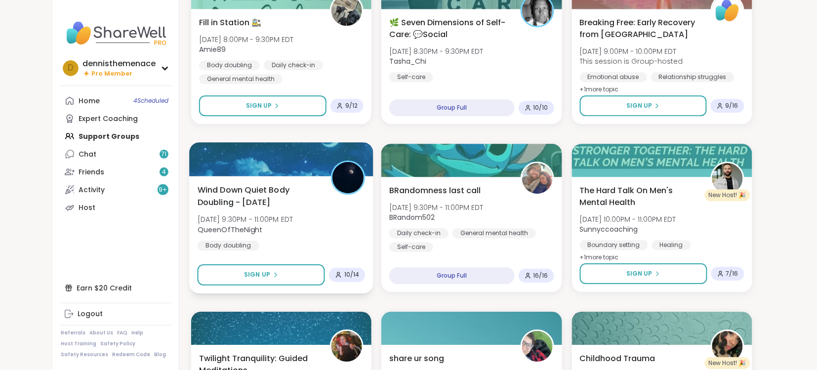
click at [260, 212] on div "Wind Down Quiet Body Doubling - [DATE] [DATE] 9:30PM - 11:00PM EDT QueenOfTheNi…" at bounding box center [282, 217] width 168 height 67
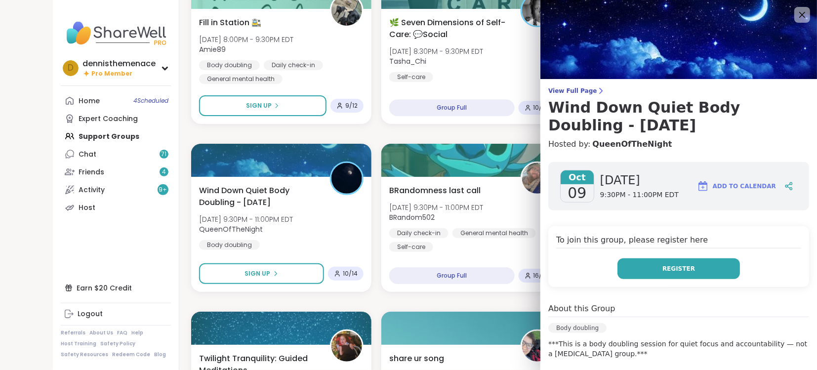
click at [675, 269] on span "Register" at bounding box center [678, 268] width 33 height 9
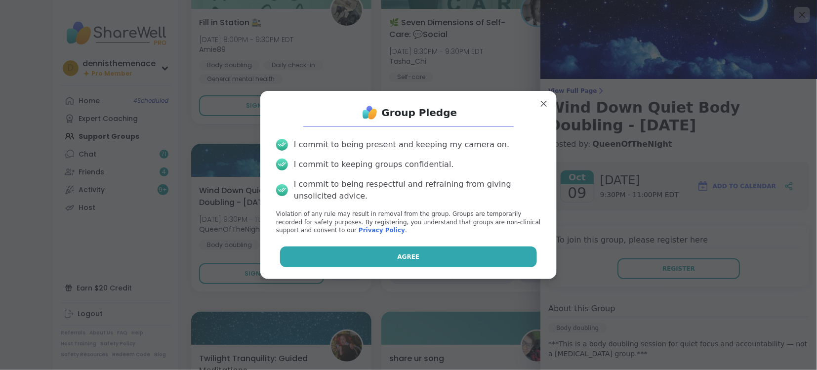
click at [425, 256] on button "Agree" at bounding box center [408, 256] width 257 height 21
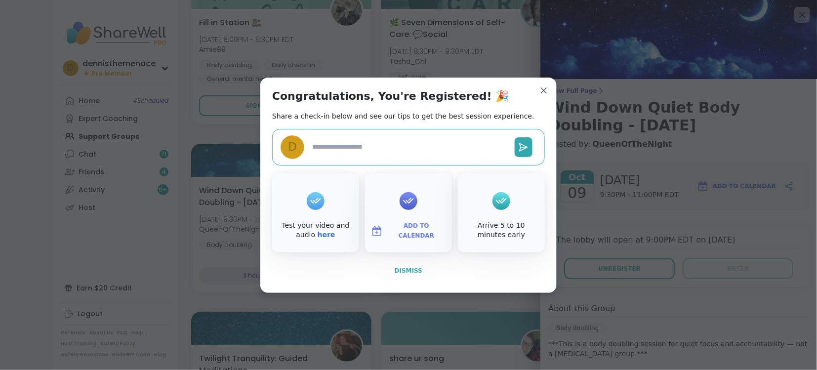
type textarea "*"
click at [409, 268] on span "Dismiss" at bounding box center [409, 270] width 28 height 7
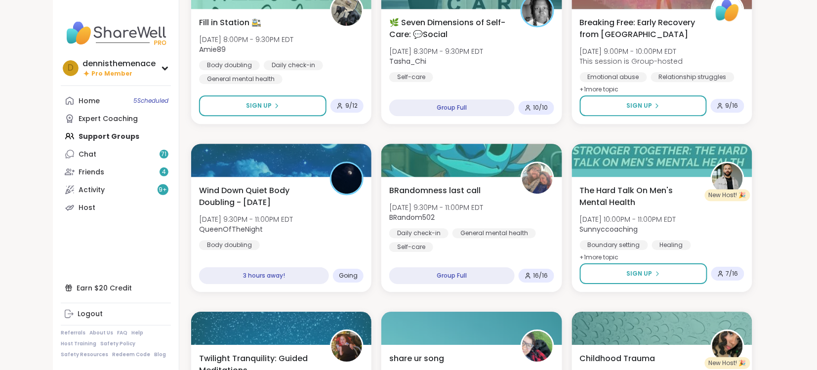
click at [512, 303] on div "Journaling - Helping ourselves grow! Thu, Oct 09 | 5:00PM - 6:00PM EDT MarciLot…" at bounding box center [471, 301] width 561 height 1995
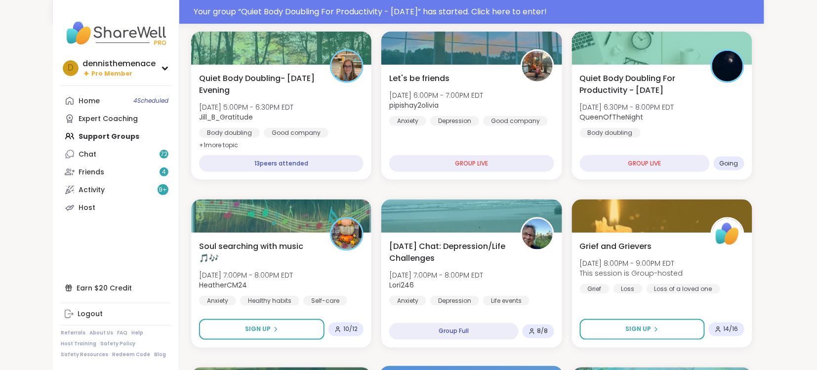
scroll to position [242, 0]
